Goal: Communication & Community: Answer question/provide support

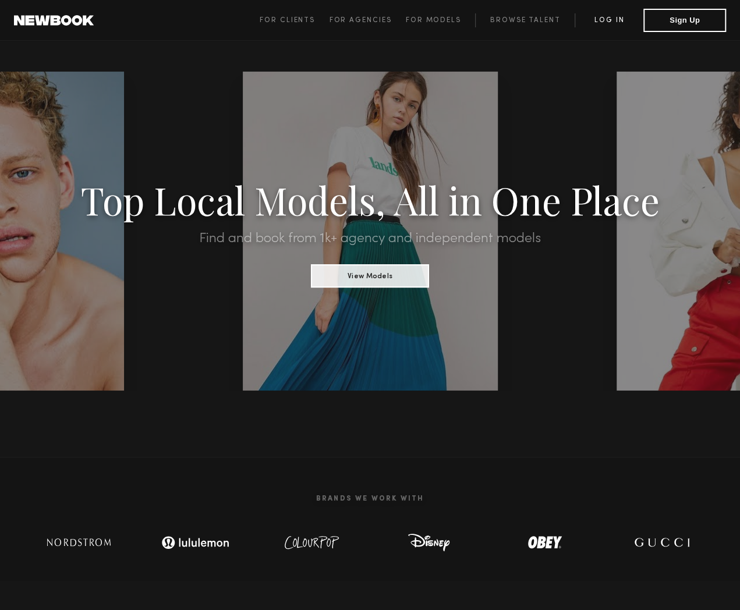
click at [616, 22] on link "Log in" at bounding box center [609, 20] width 69 height 14
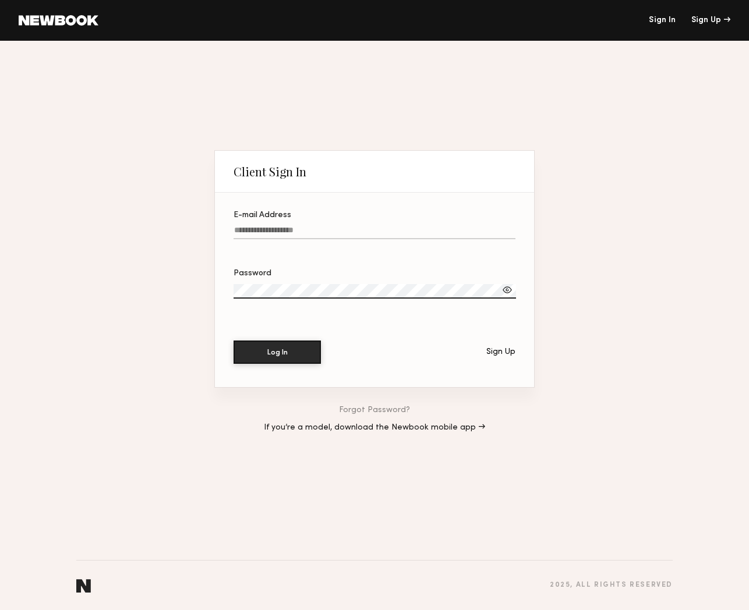
click at [304, 226] on input "E-mail Address" at bounding box center [375, 232] width 282 height 13
click at [271, 231] on input "E-mail Address" at bounding box center [375, 232] width 282 height 13
type input "**********"
click at [234, 341] on button "Log In" at bounding box center [277, 352] width 87 height 23
click at [167, 287] on div "**********" at bounding box center [374, 326] width 749 height 570
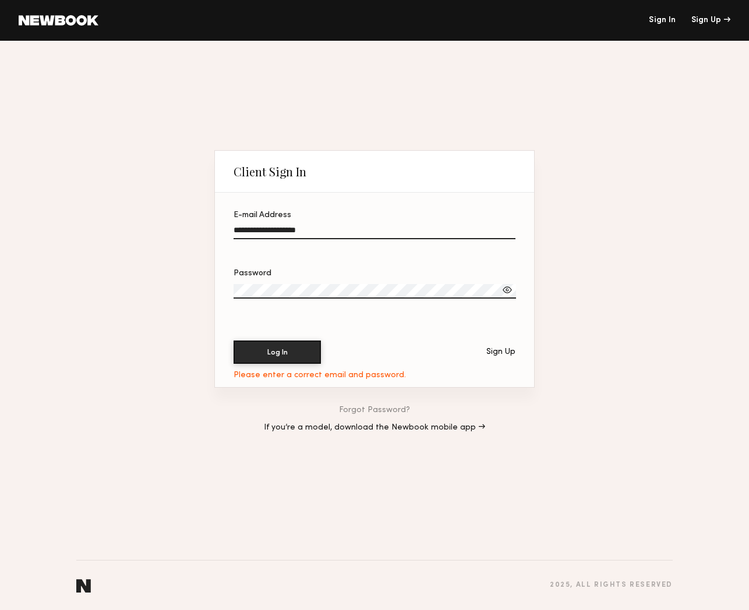
click at [234, 341] on button "Log In" at bounding box center [277, 352] width 87 height 23
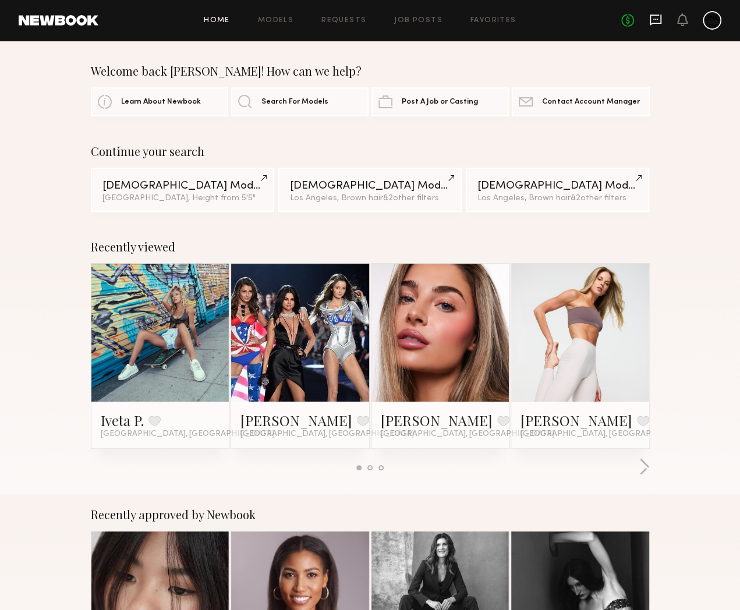
click at [654, 18] on icon at bounding box center [655, 19] width 13 height 13
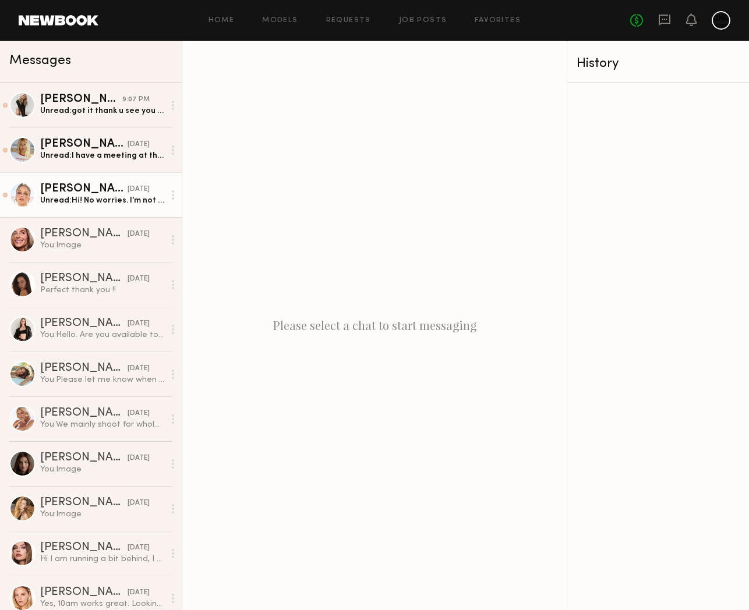
click at [63, 208] on link "Kateryna K. yesterday Unread: Hi! No worries. I’m not available on Tuesday, but…" at bounding box center [91, 194] width 182 height 45
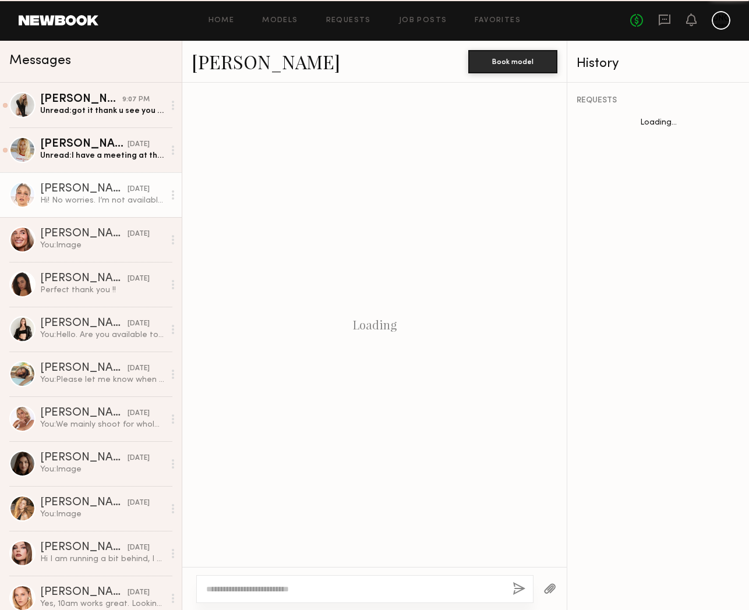
scroll to position [1207, 0]
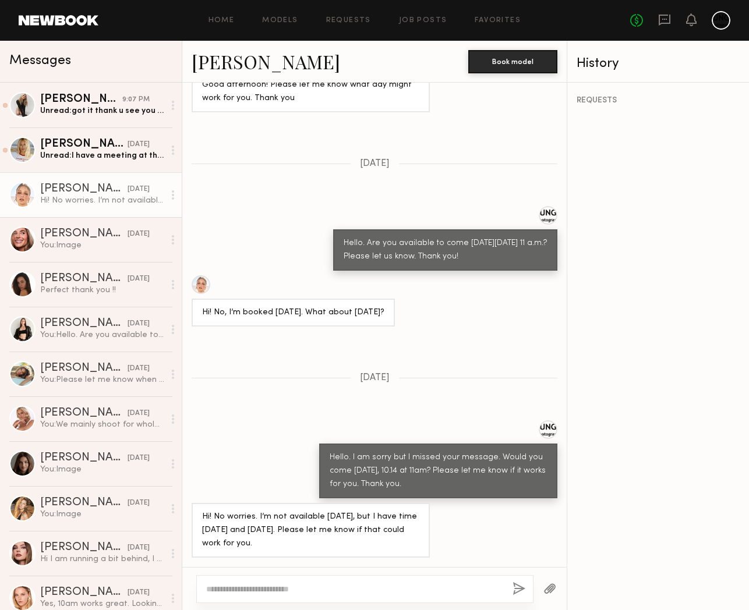
click at [273, 588] on textarea at bounding box center [354, 590] width 297 height 12
type textarea "**********"
click at [520, 587] on button "button" at bounding box center [519, 589] width 13 height 15
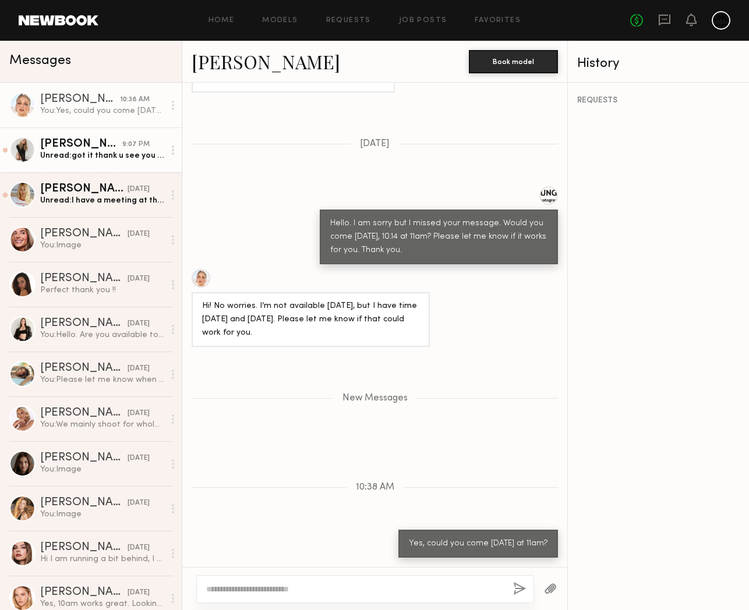
click at [104, 149] on div "Carlie W." at bounding box center [81, 145] width 82 height 12
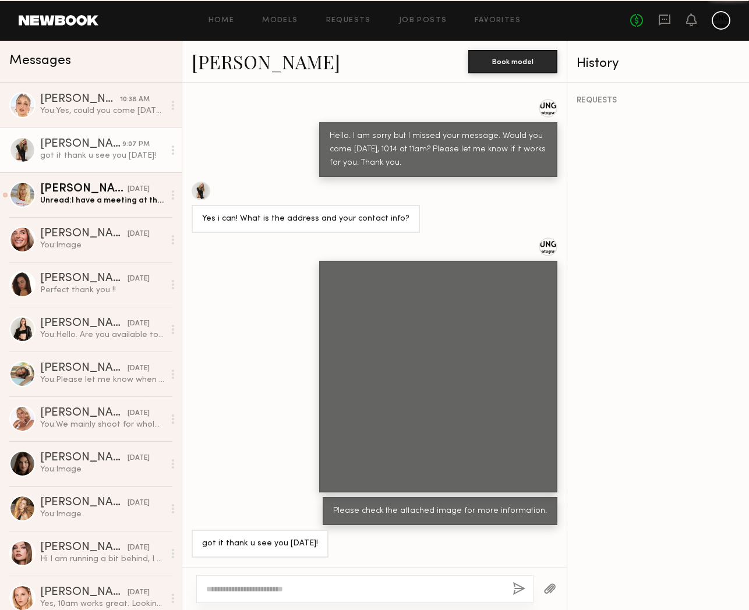
scroll to position [718, 0]
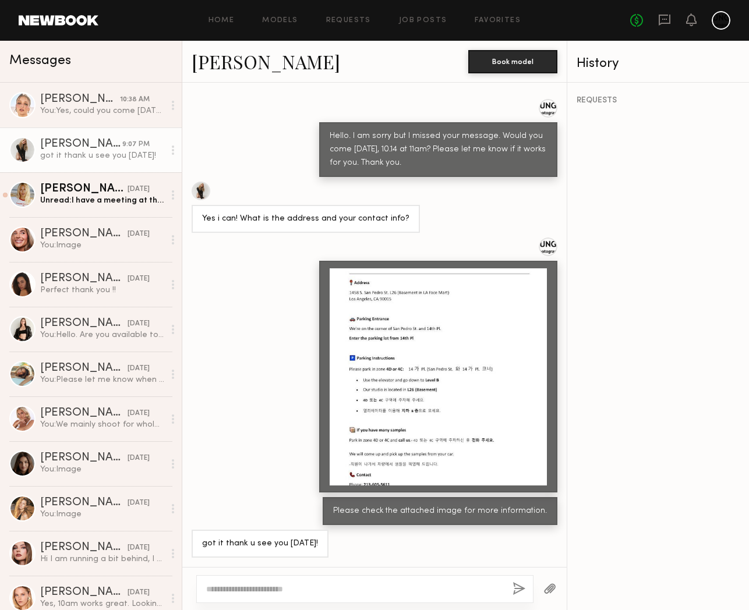
click at [259, 599] on div at bounding box center [364, 589] width 337 height 28
click at [238, 595] on div at bounding box center [364, 589] width 337 height 28
click at [230, 586] on textarea at bounding box center [354, 590] width 297 height 12
type textarea "**********"
click at [524, 584] on button "button" at bounding box center [519, 589] width 13 height 15
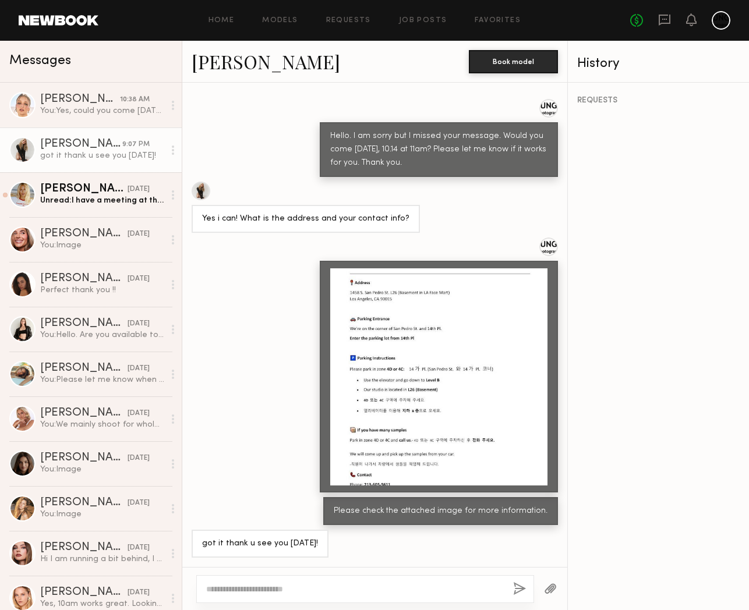
scroll to position [954, 0]
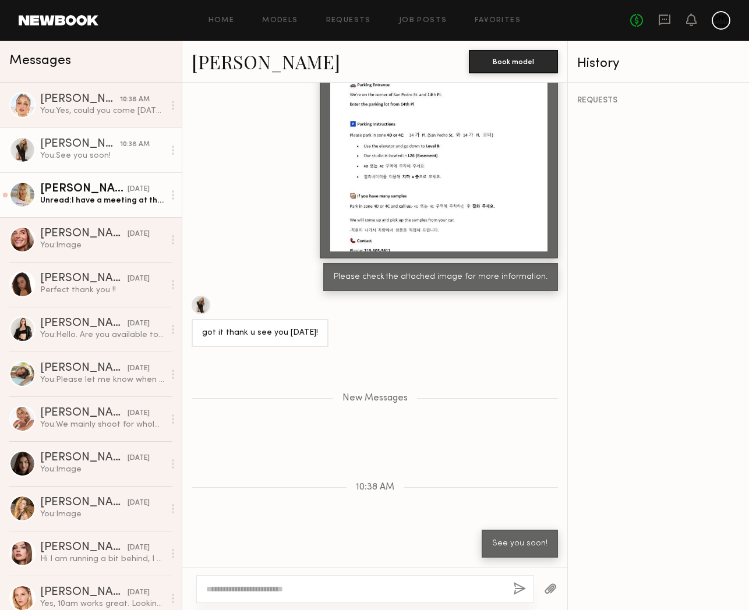
click at [87, 190] on div "Emily T." at bounding box center [83, 189] width 87 height 12
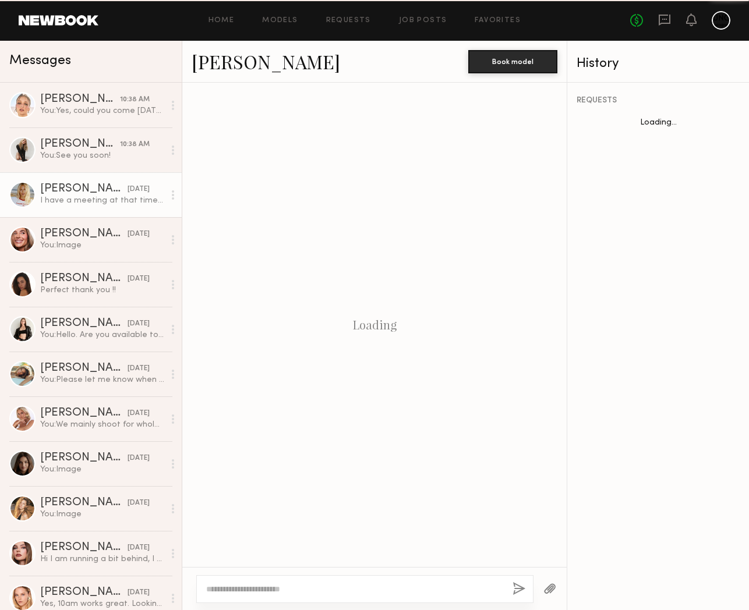
click at [87, 190] on div "Emily T." at bounding box center [83, 189] width 87 height 12
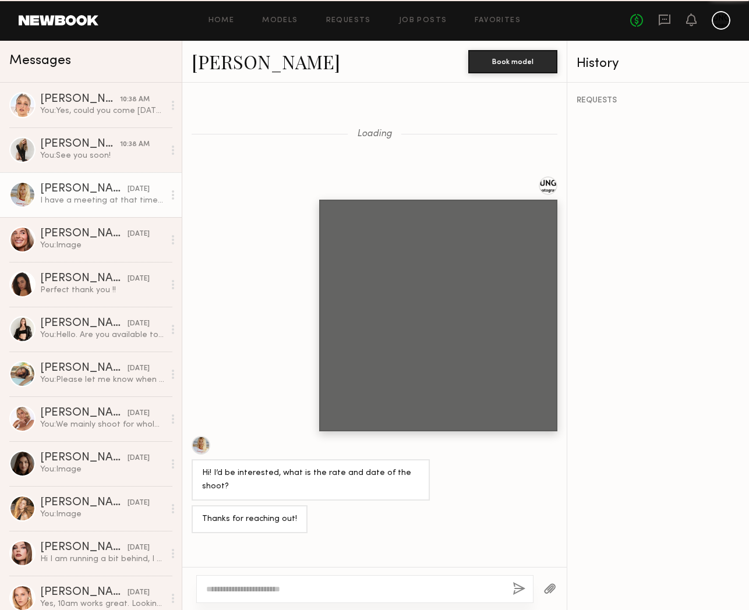
scroll to position [804, 0]
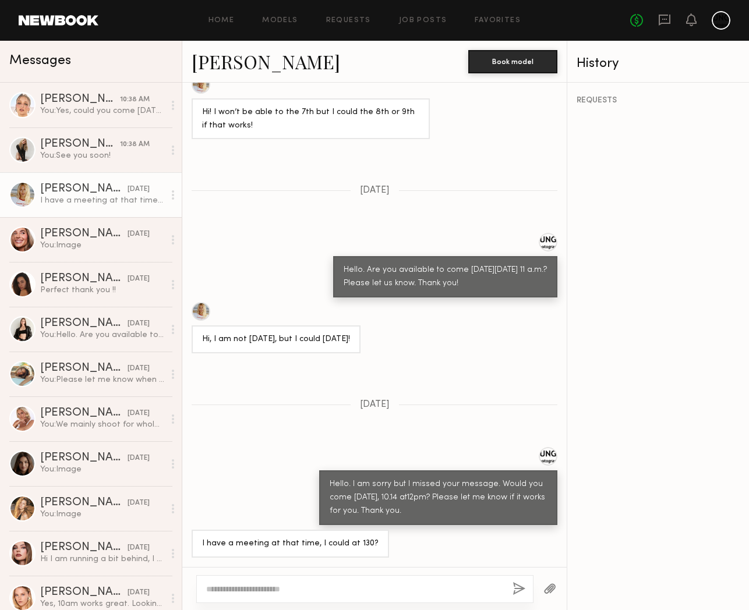
click at [281, 584] on textarea at bounding box center [354, 590] width 297 height 12
type textarea "**********"
click at [510, 590] on div "**********" at bounding box center [365, 589] width 338 height 28
click at [519, 589] on button "button" at bounding box center [519, 589] width 13 height 15
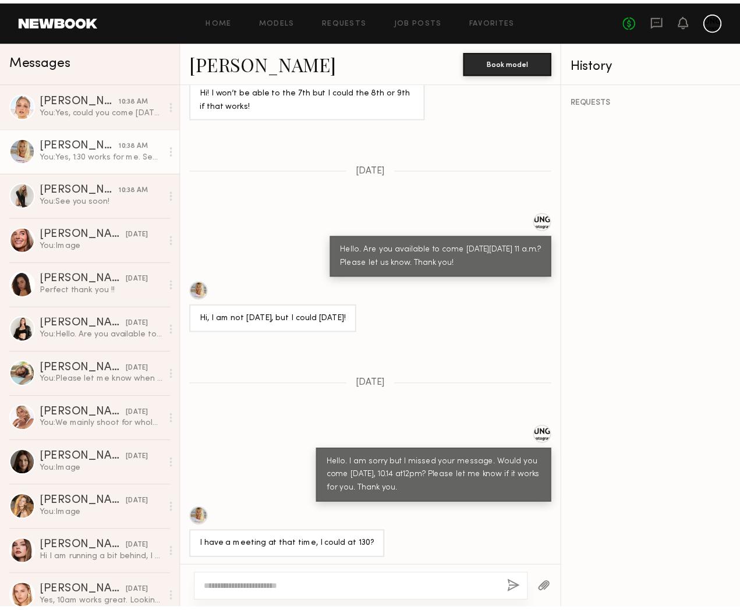
scroll to position [1041, 0]
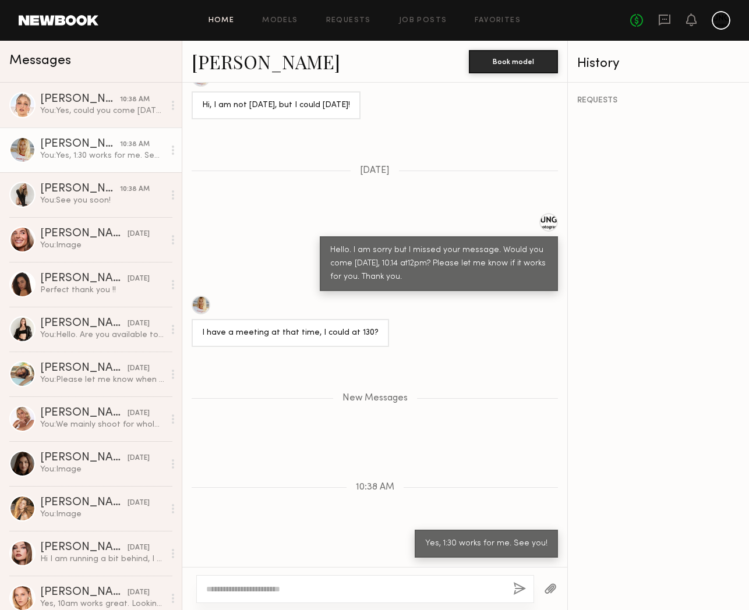
click at [226, 18] on link "Home" at bounding box center [222, 21] width 26 height 8
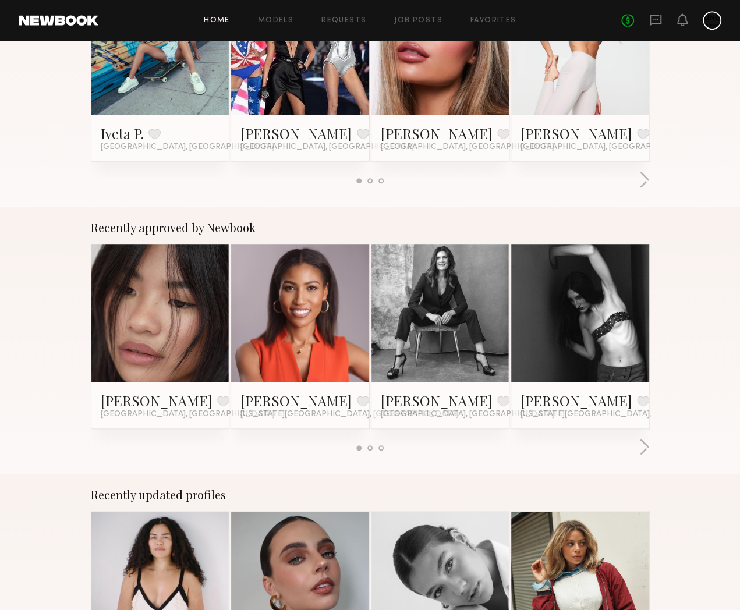
scroll to position [291, 0]
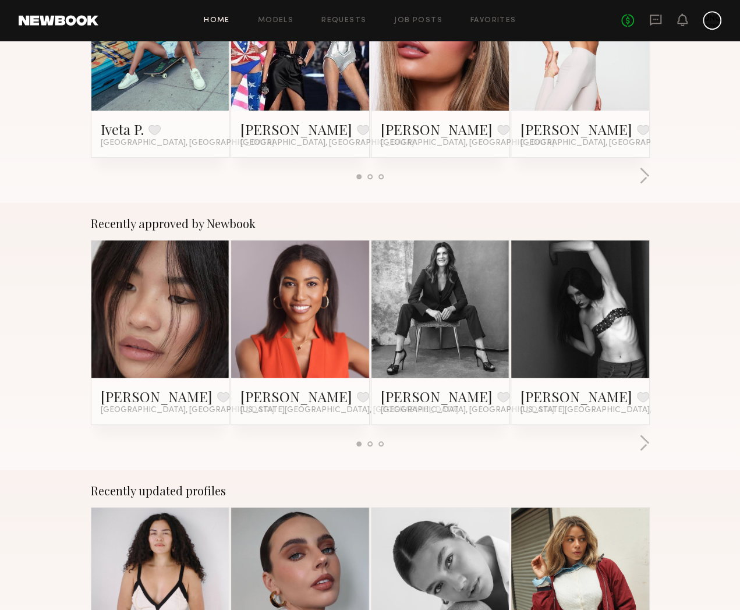
click at [698, 335] on div "Recently approved by Newbook Yana M. Favorite Los Angeles, CA Aaliyah T. Favori…" at bounding box center [370, 337] width 740 height 268
click at [650, 435] on button "button" at bounding box center [644, 444] width 11 height 19
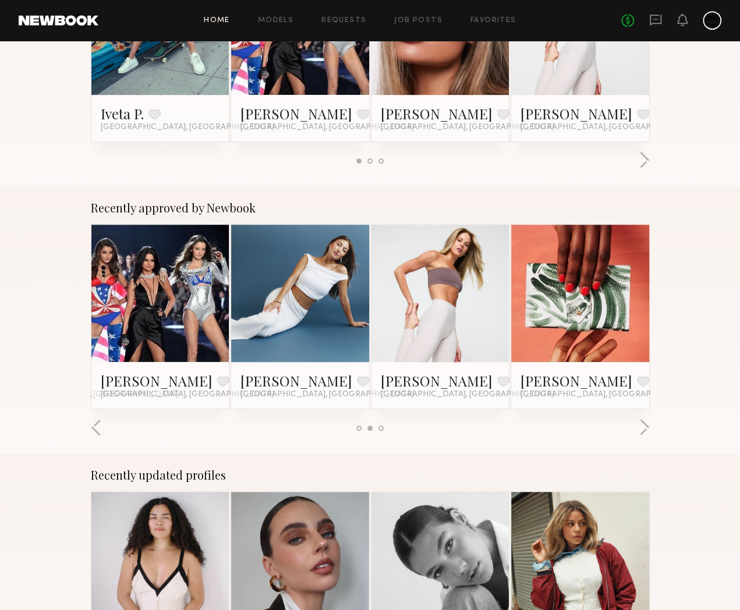
scroll to position [312, 0]
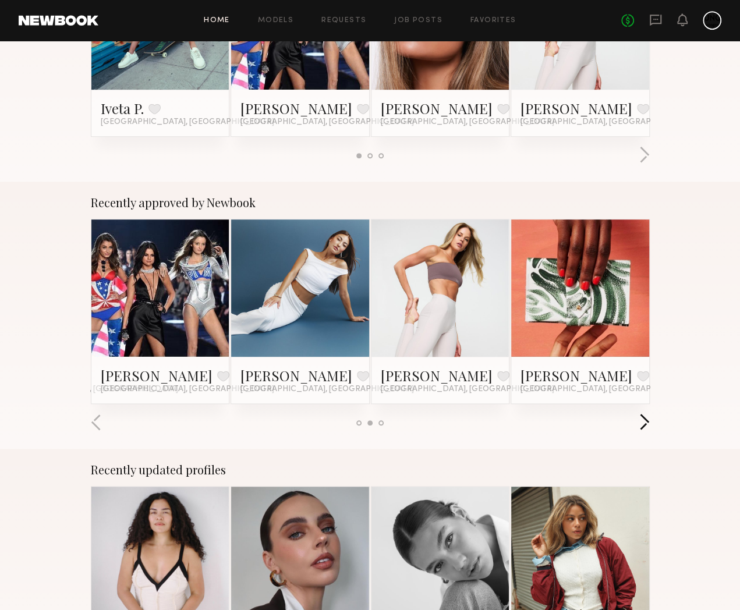
click at [650, 414] on button "button" at bounding box center [644, 423] width 11 height 19
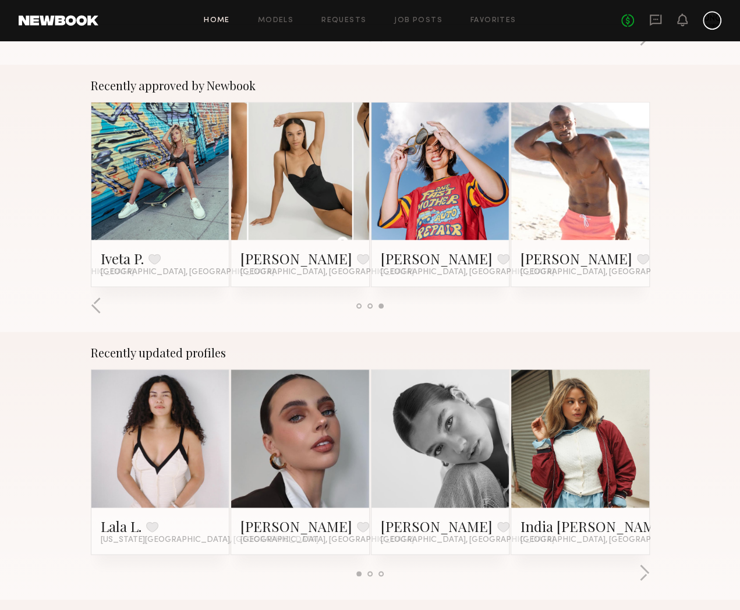
scroll to position [603, 0]
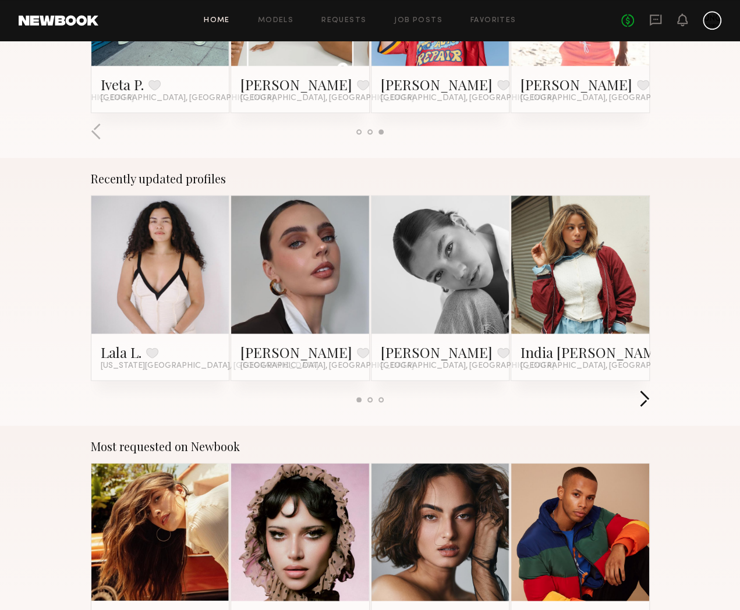
click at [650, 390] on button "button" at bounding box center [644, 399] width 11 height 19
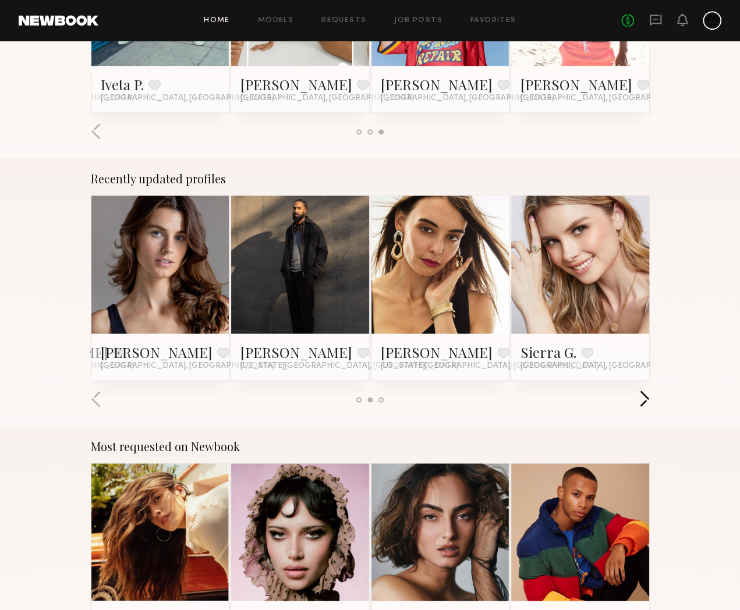
click at [650, 390] on button "button" at bounding box center [644, 399] width 11 height 19
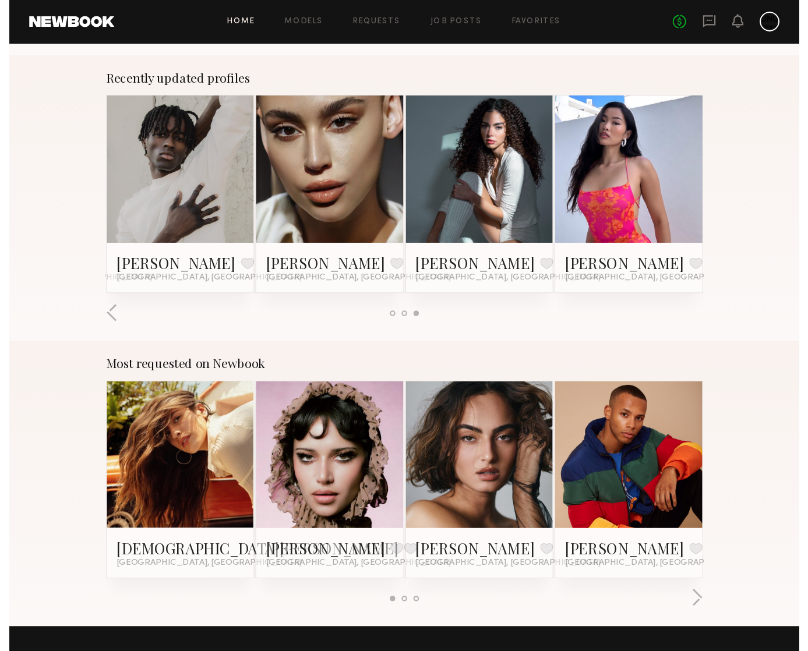
scroll to position [836, 0]
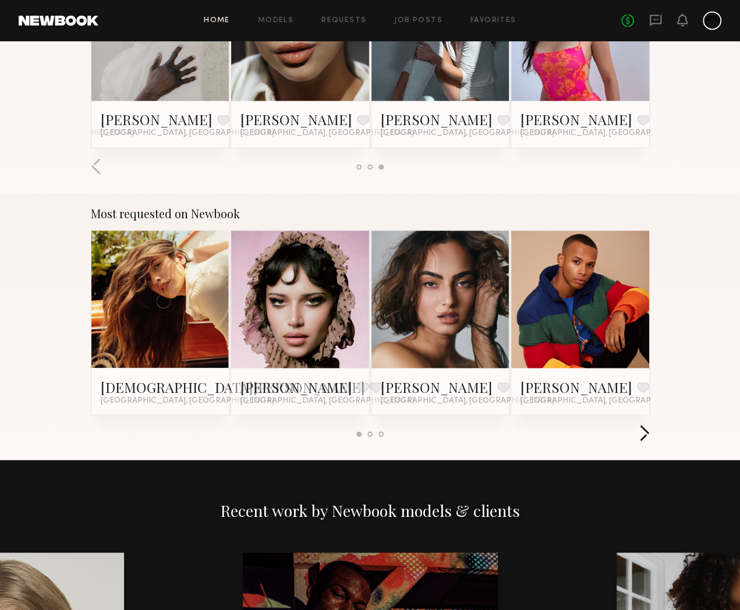
click at [650, 425] on button "button" at bounding box center [644, 434] width 11 height 19
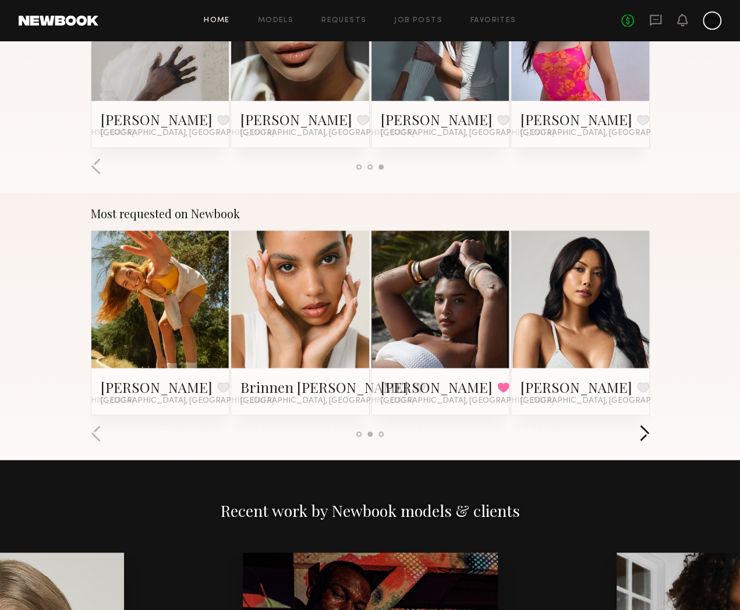
click at [650, 425] on button "button" at bounding box center [644, 434] width 11 height 19
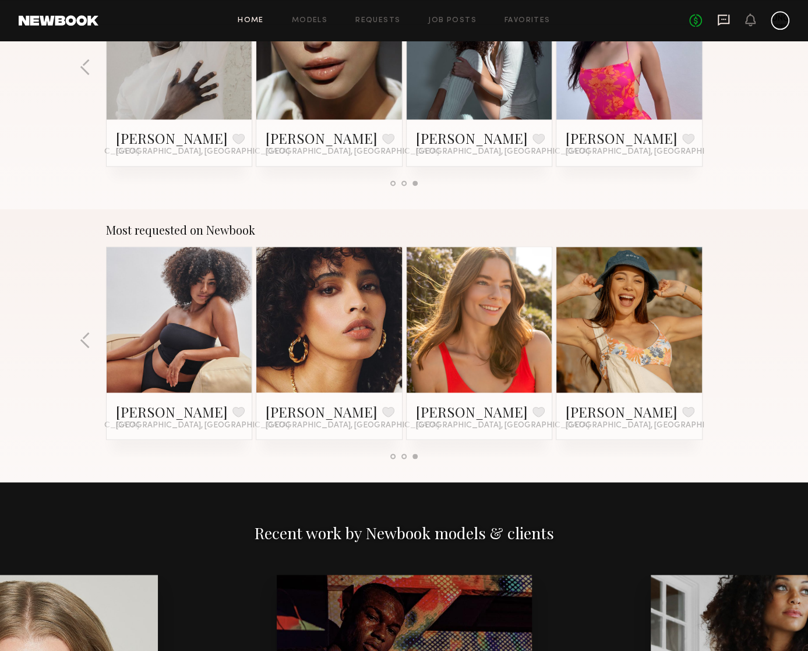
click at [723, 20] on icon at bounding box center [723, 19] width 13 height 13
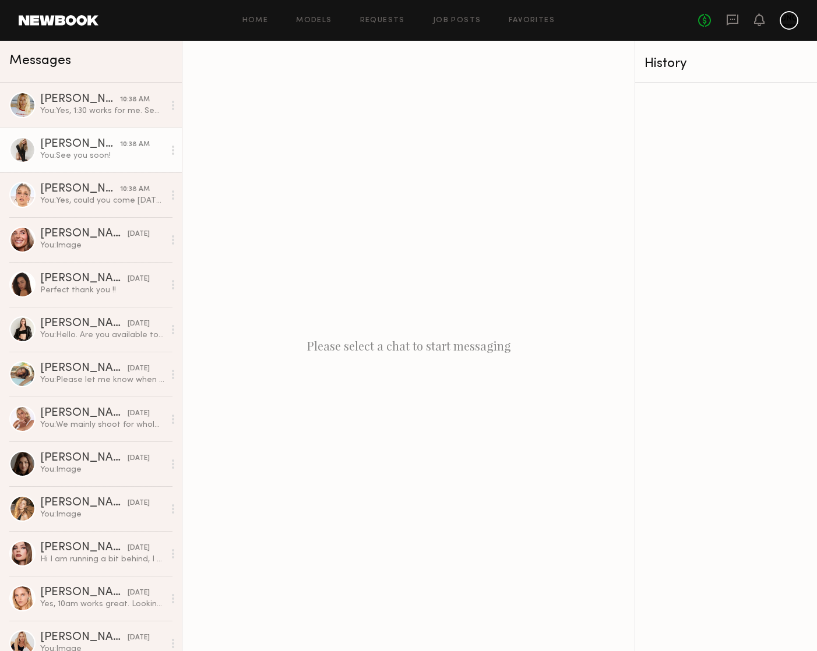
click at [30, 153] on div at bounding box center [22, 150] width 26 height 26
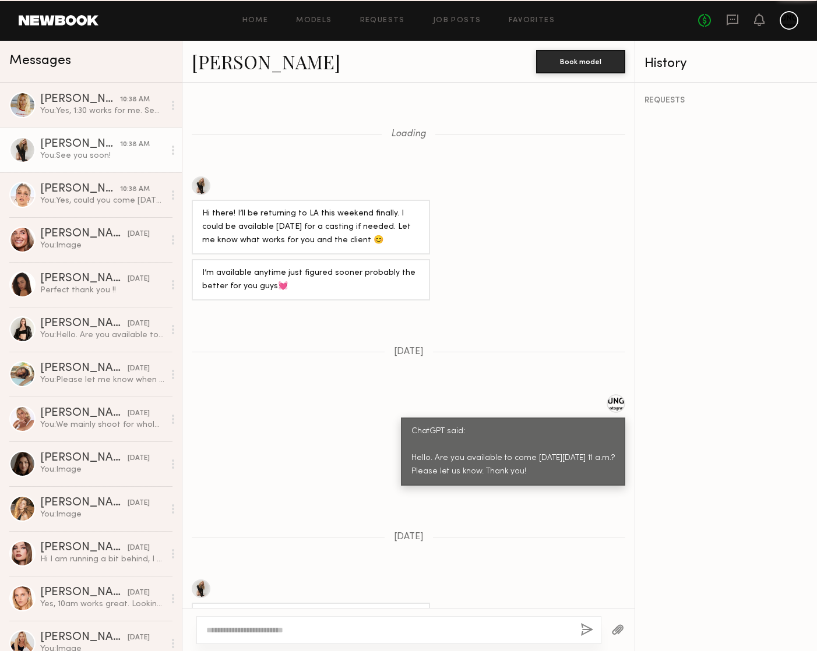
scroll to position [823, 0]
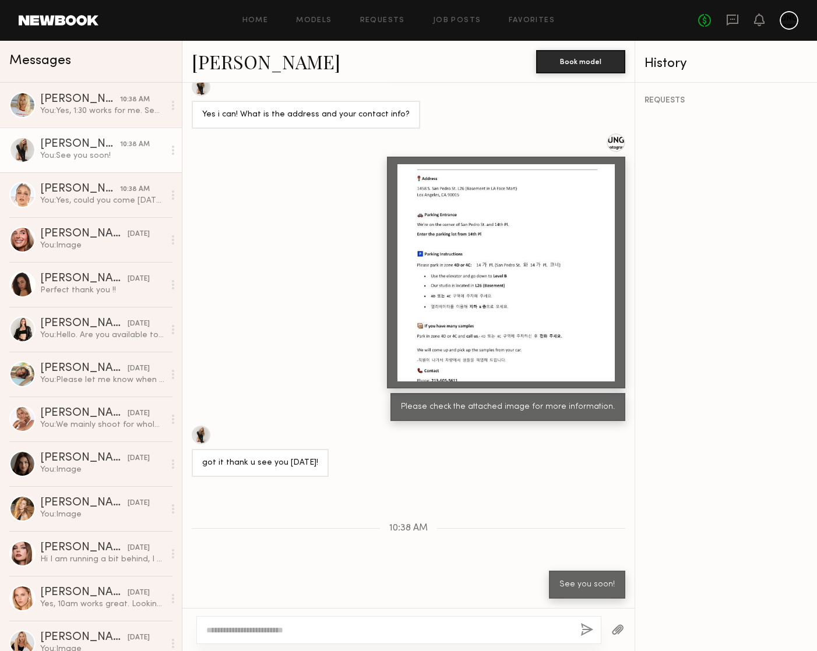
click at [213, 62] on link "Carlie W." at bounding box center [266, 61] width 149 height 25
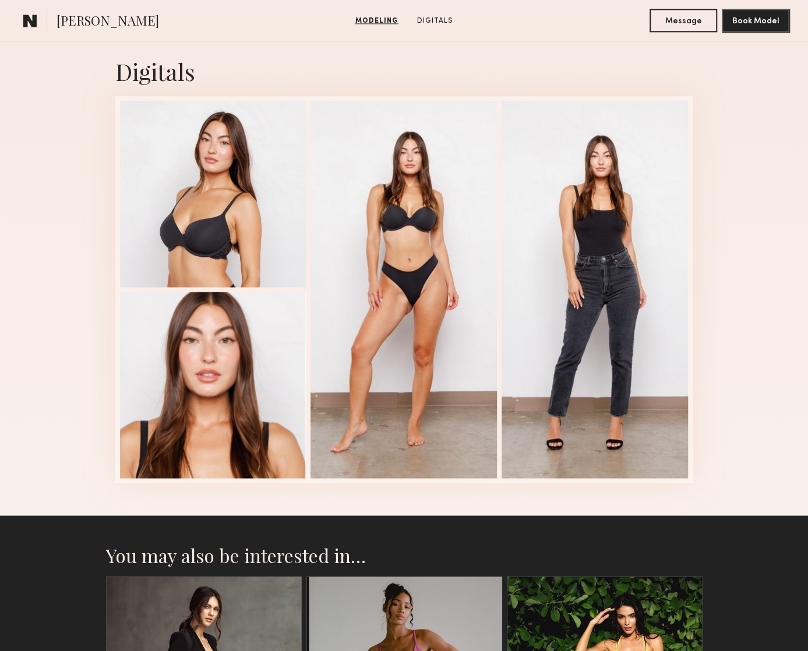
scroll to position [932, 0]
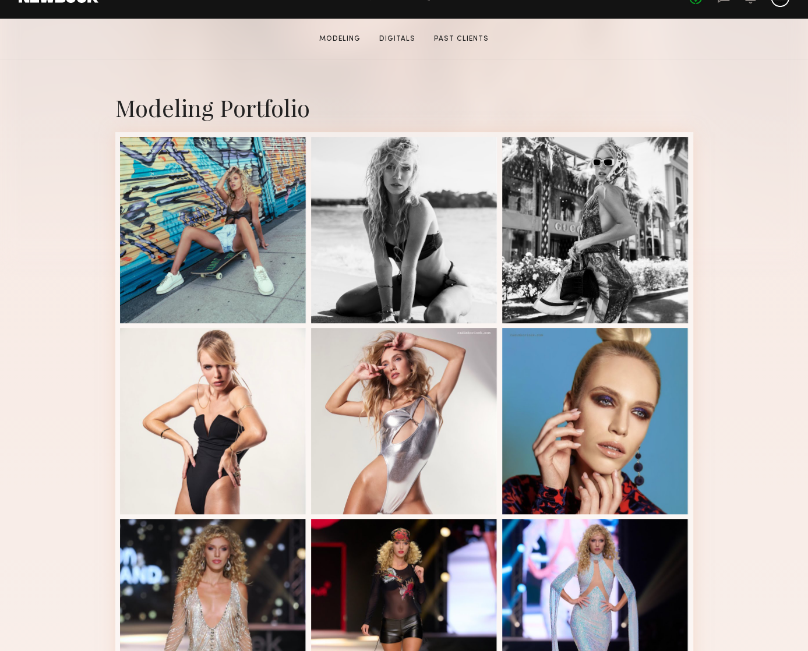
scroll to position [291, 0]
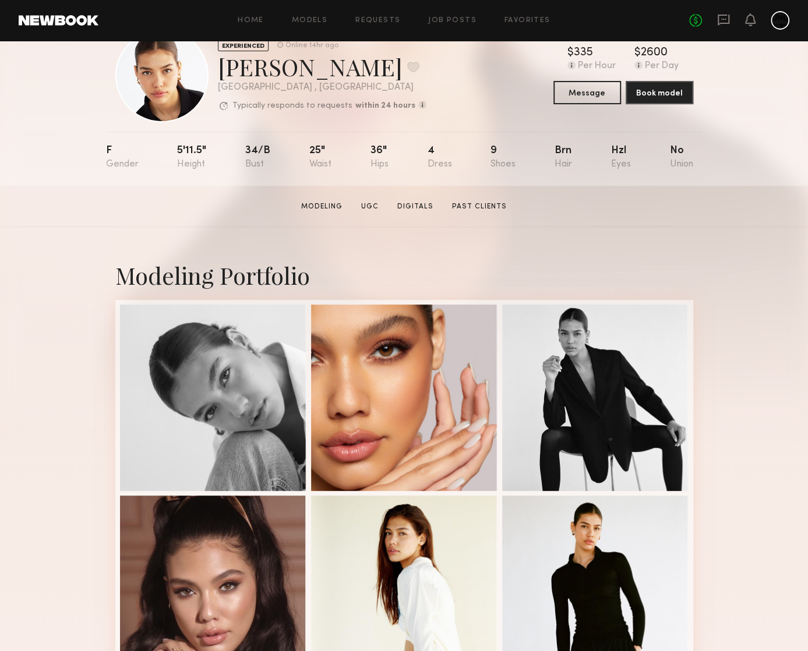
scroll to position [58, 0]
